Goal: Navigation & Orientation: Find specific page/section

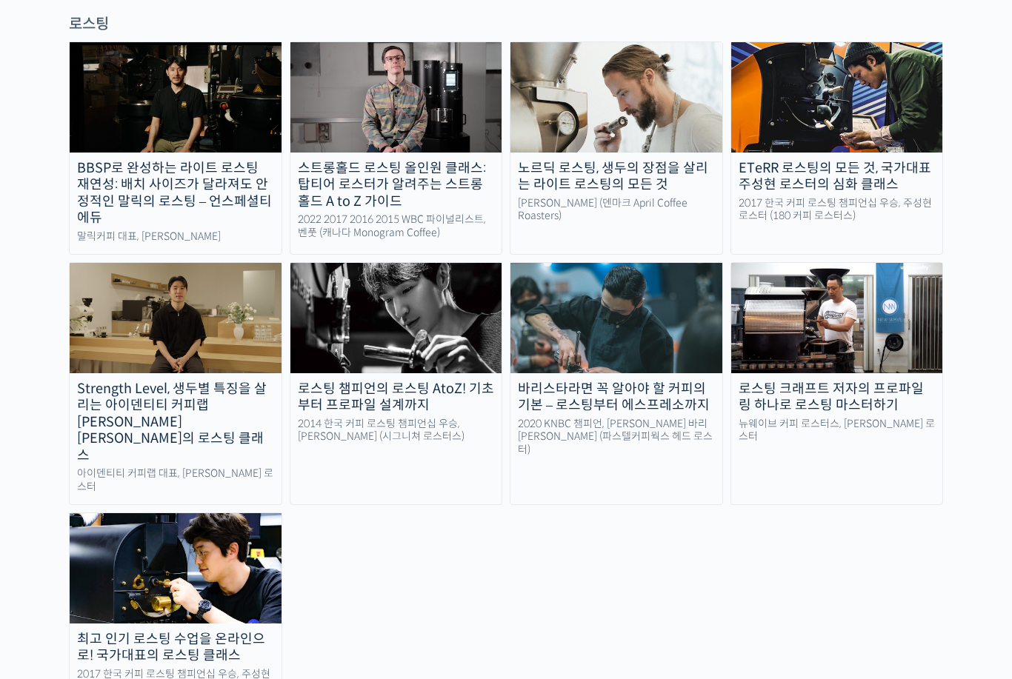
scroll to position [684, 0]
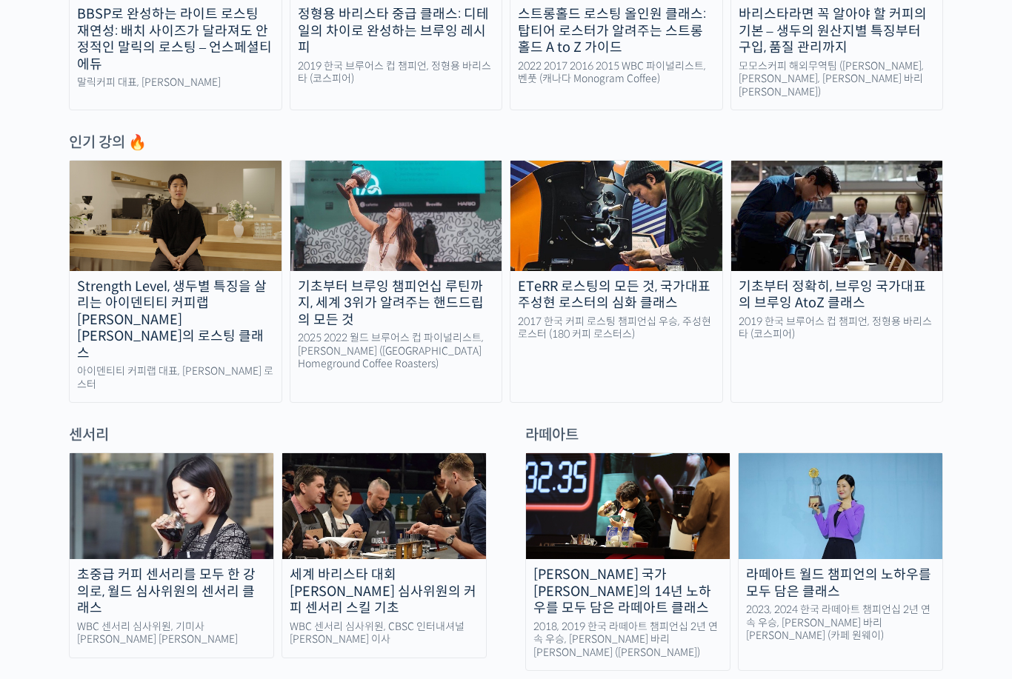
click at [350, 453] on img at bounding box center [384, 506] width 204 height 106
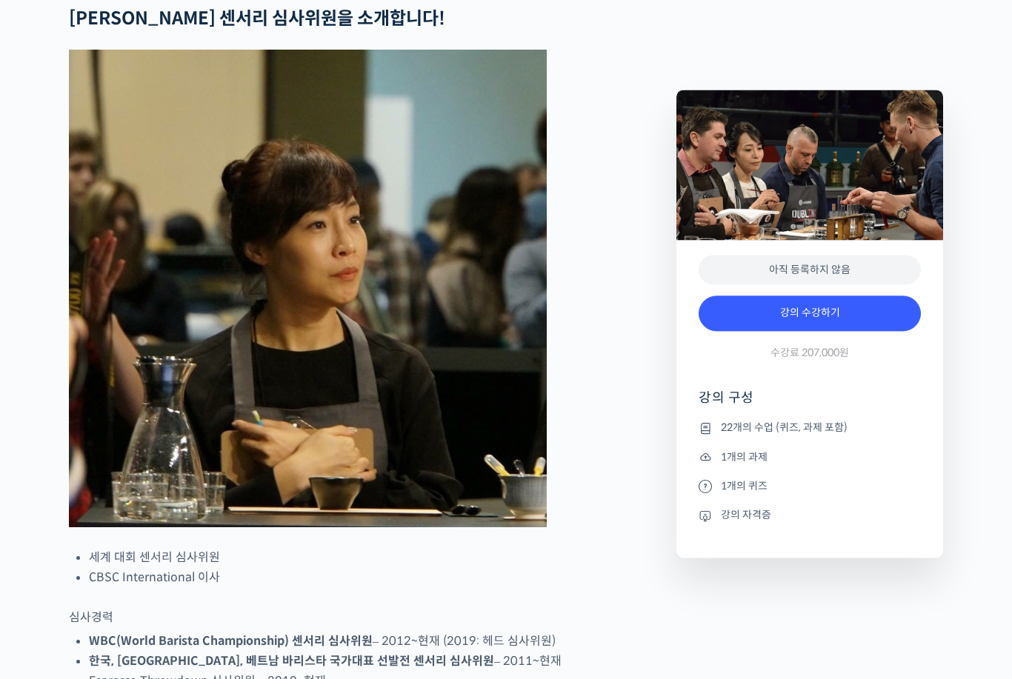
scroll to position [598, 0]
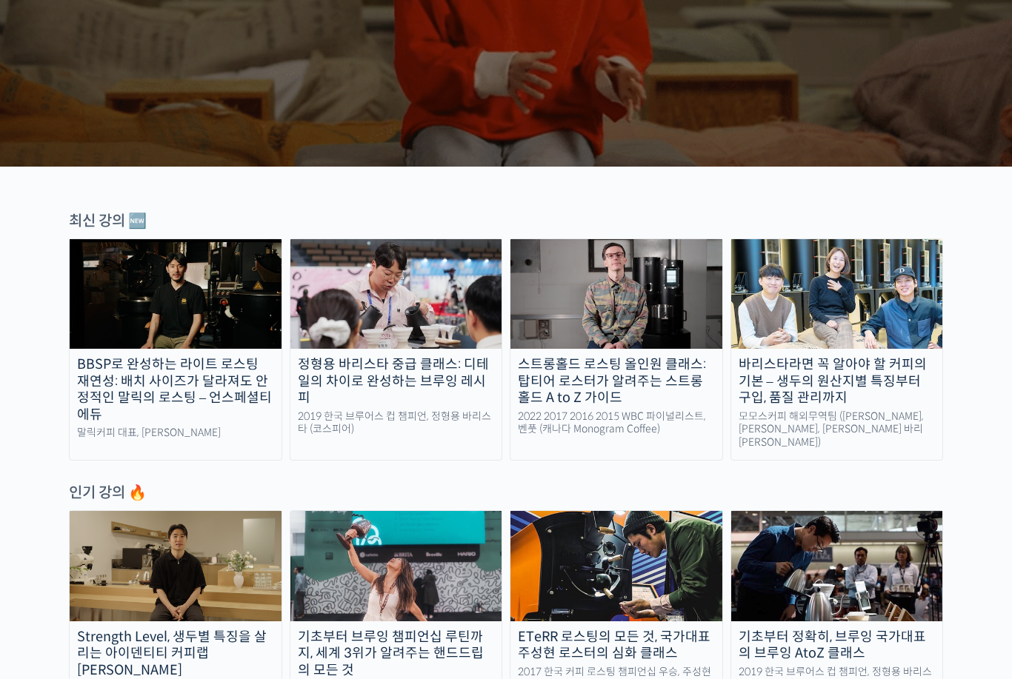
scroll to position [334, 0]
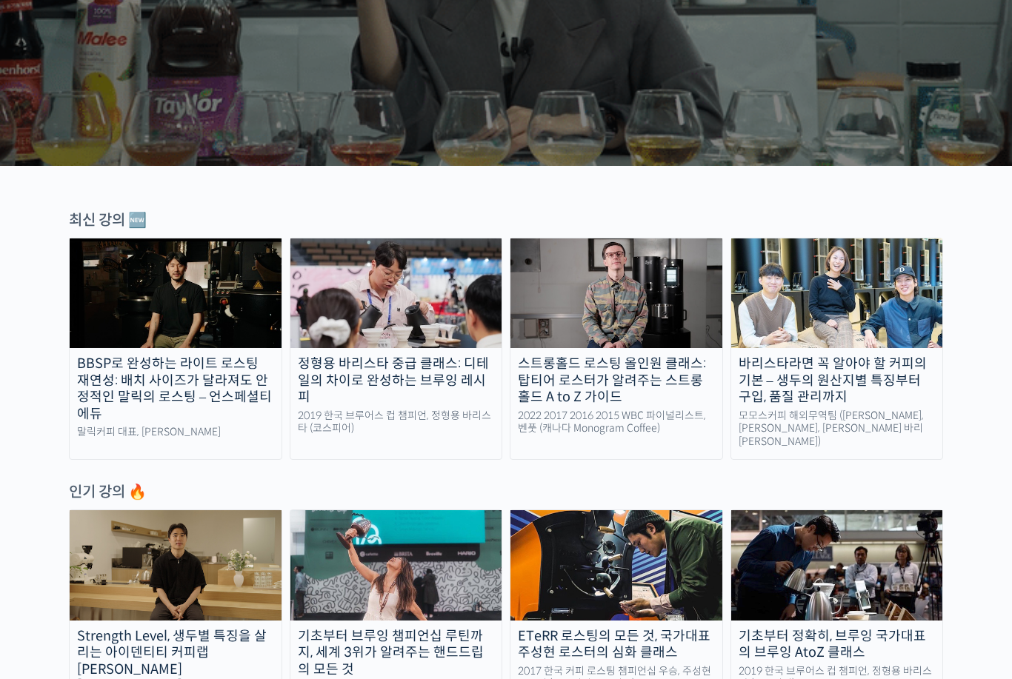
click at [765, 639] on div "기초부터 정확히, 브루잉 국가대표의 브루잉 AtoZ 클래스" at bounding box center [837, 644] width 212 height 33
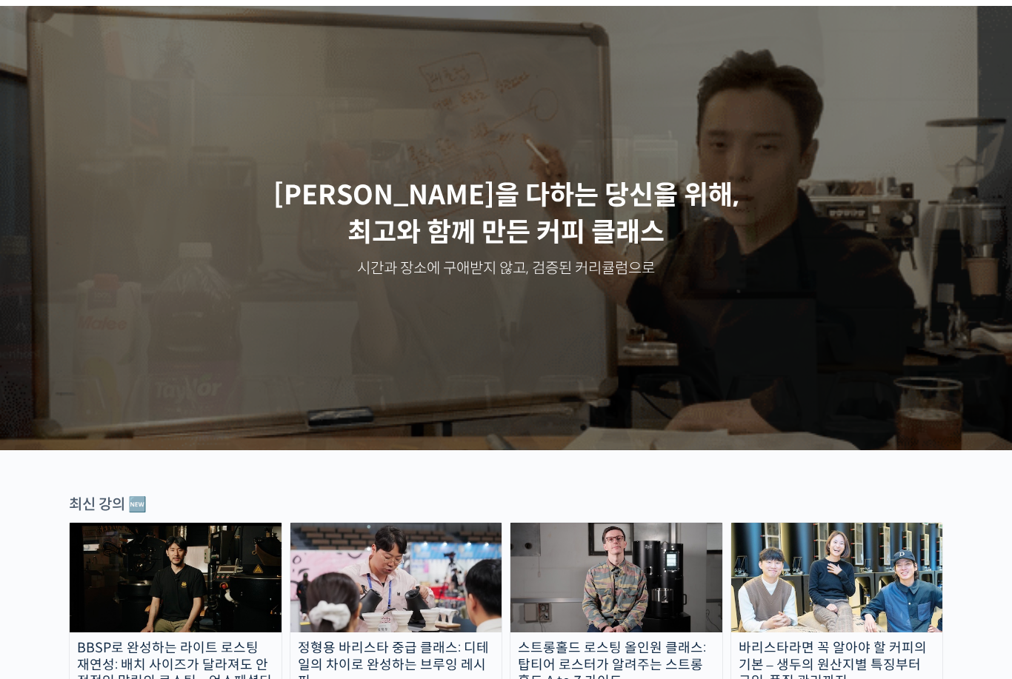
scroll to position [50, 0]
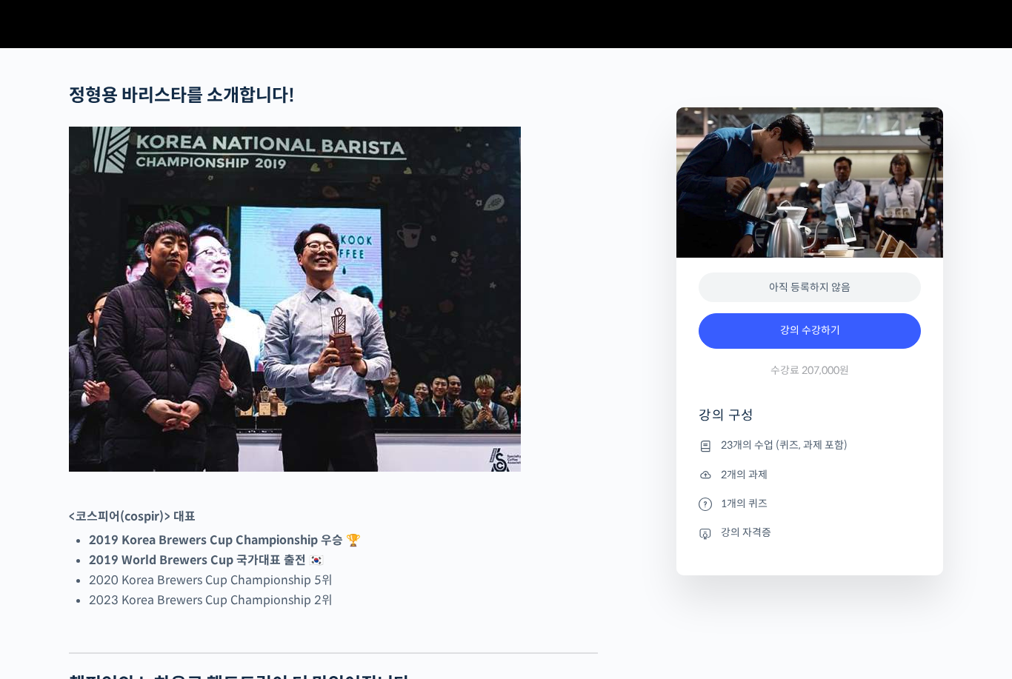
scroll to position [525, 0]
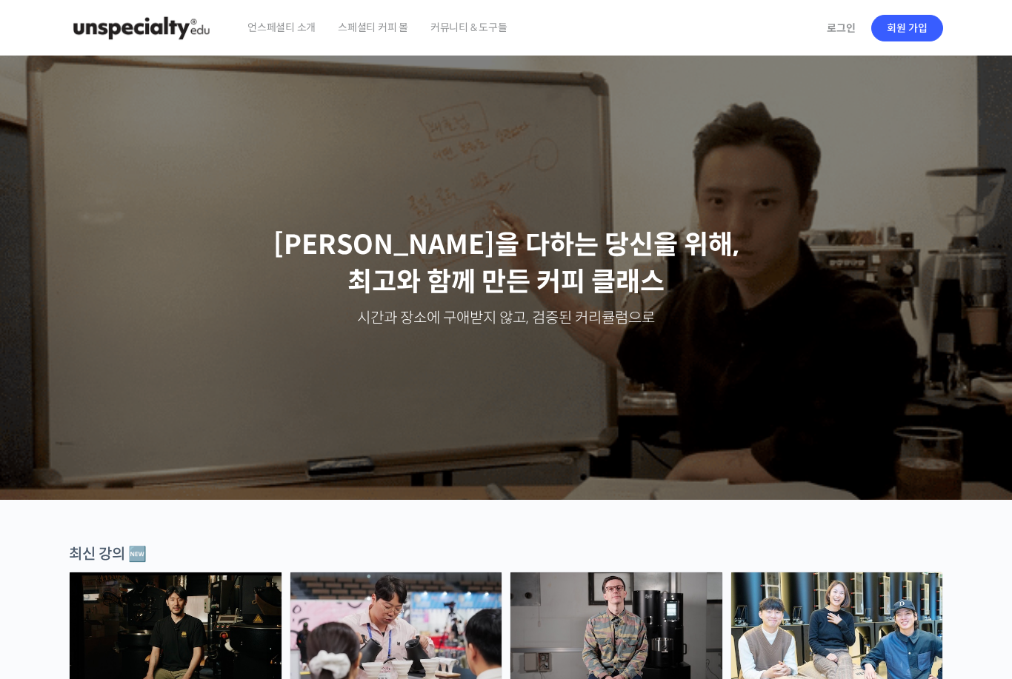
click at [382, 27] on span "스페셜티 커피 몰" at bounding box center [373, 27] width 70 height 56
